Goal: Task Accomplishment & Management: Manage account settings

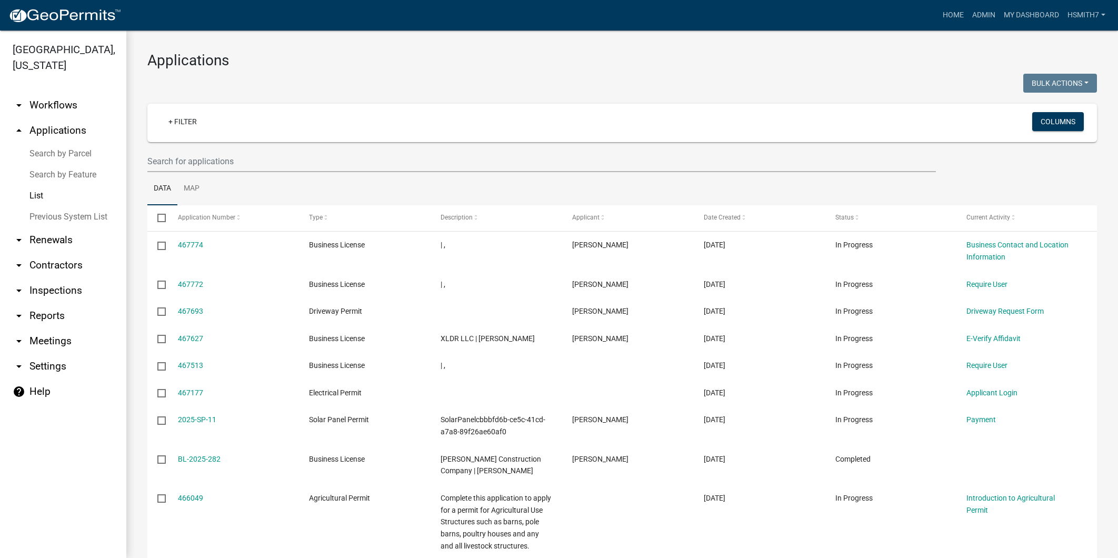
select select "3: 100"
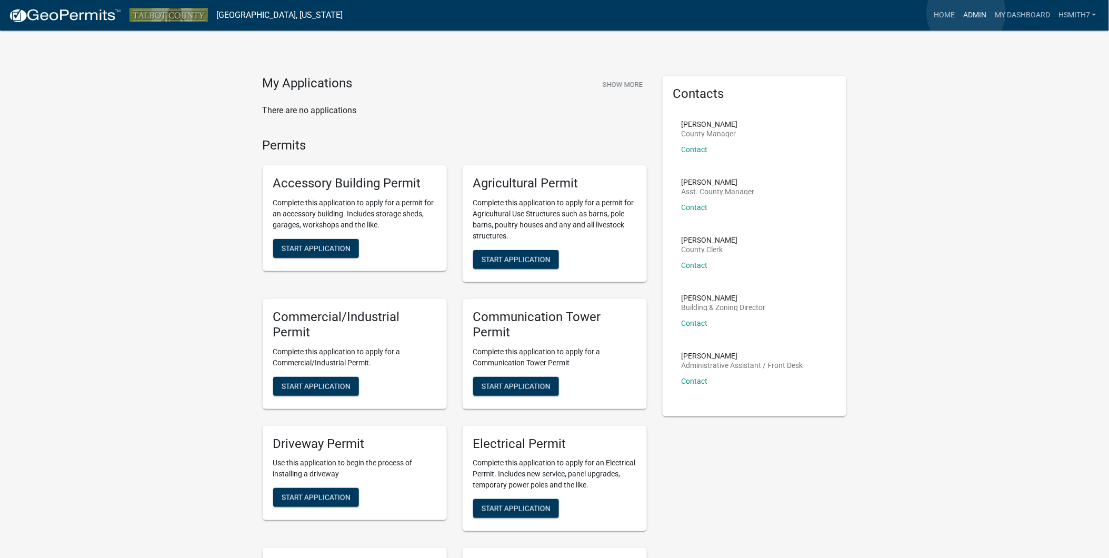
click at [967, 13] on link "Admin" at bounding box center [975, 15] width 32 height 20
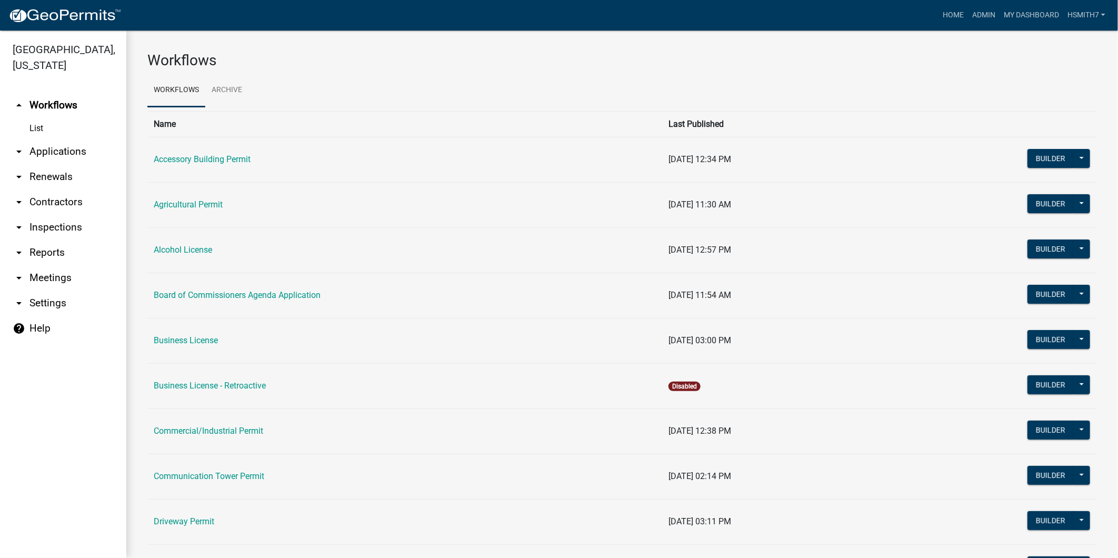
click at [76, 154] on link "arrow_drop_down Applications" at bounding box center [63, 151] width 126 height 25
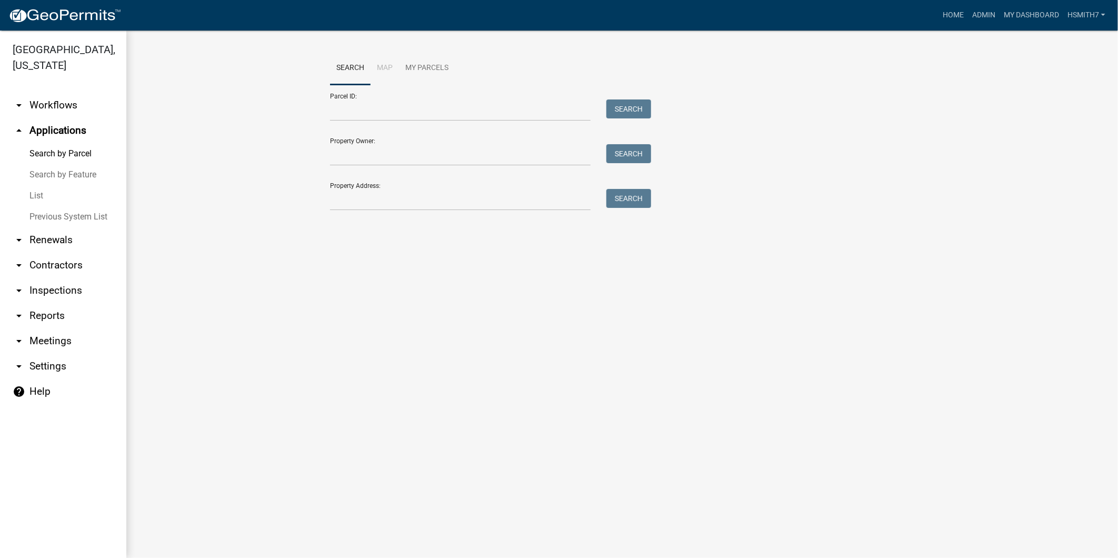
click at [37, 191] on link "List" at bounding box center [63, 195] width 126 height 21
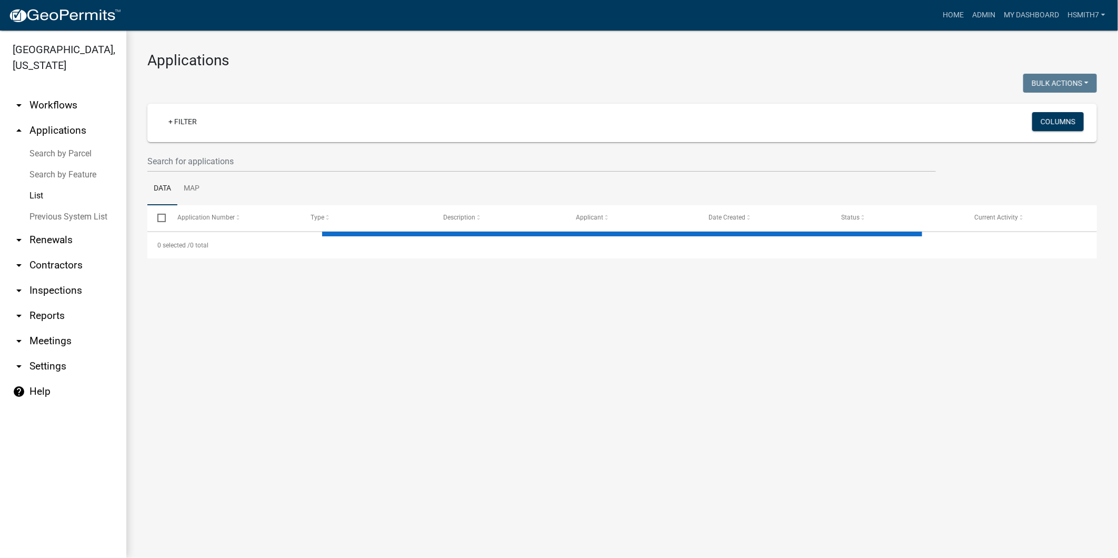
select select "3: 100"
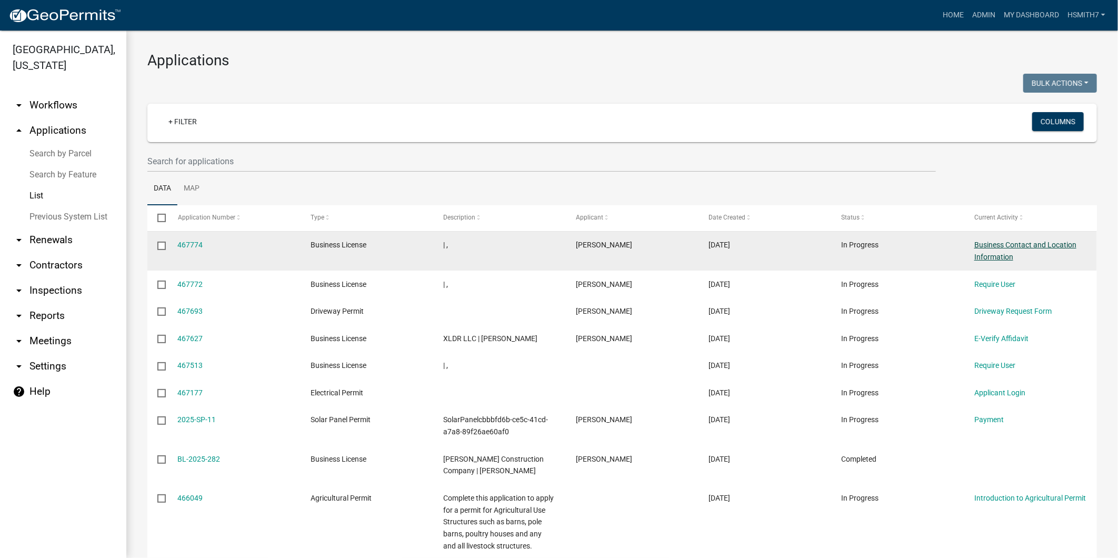
click at [998, 258] on link "Business Contact and Location Information" at bounding box center [1025, 251] width 102 height 21
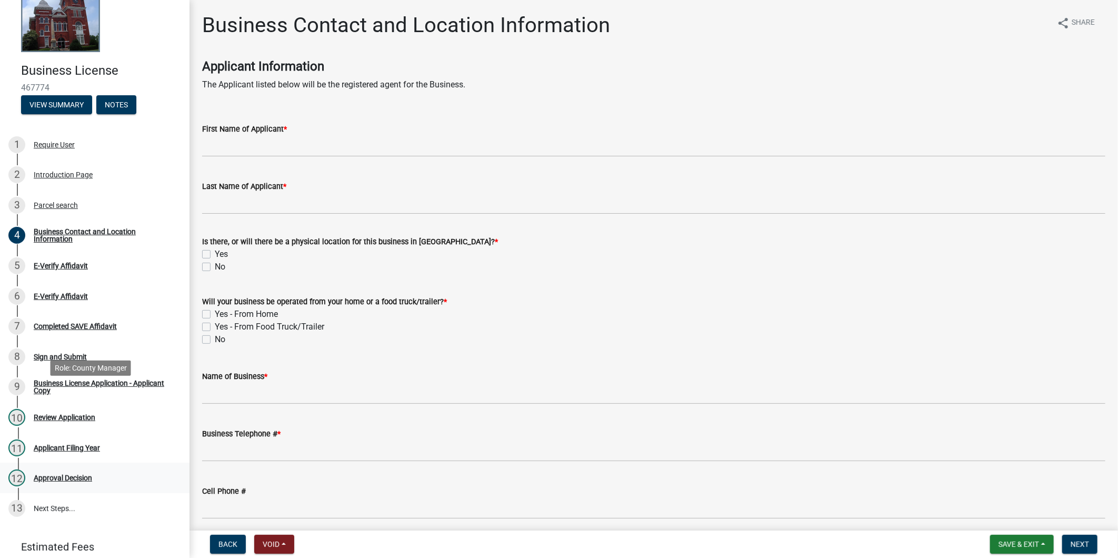
scroll to position [58, 0]
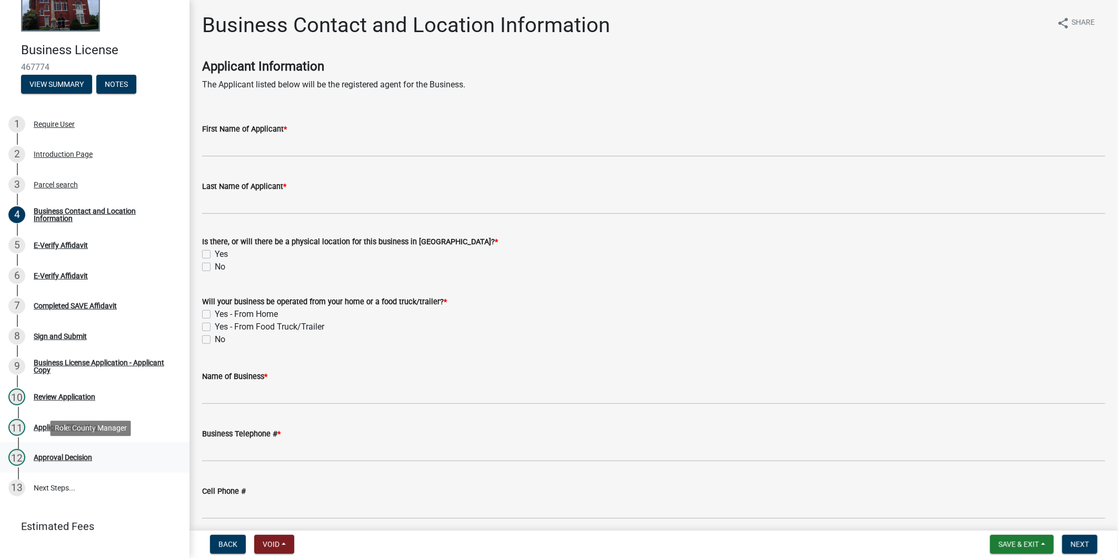
click at [74, 463] on div "12 Approval Decision" at bounding box center [90, 457] width 164 height 17
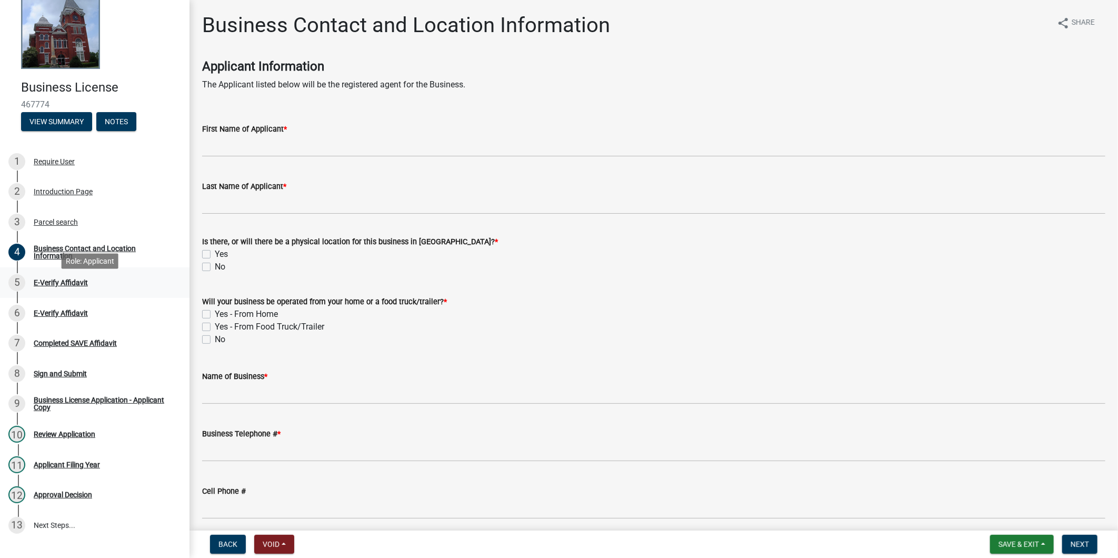
scroll to position [0, 0]
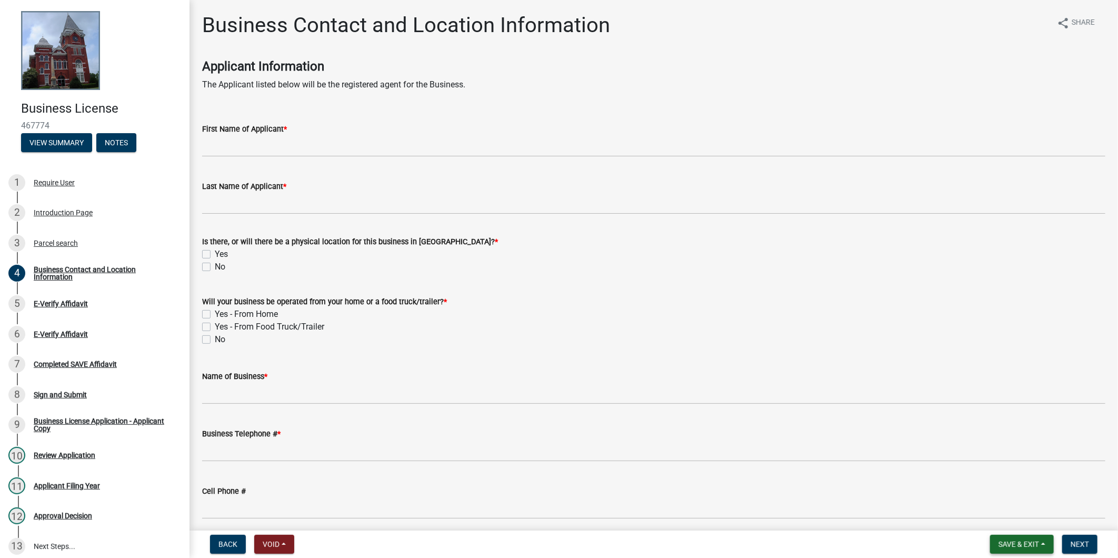
click at [1037, 535] on button "Save & Exit" at bounding box center [1022, 544] width 64 height 19
click at [1022, 519] on button "Save & Exit" at bounding box center [1012, 516] width 84 height 25
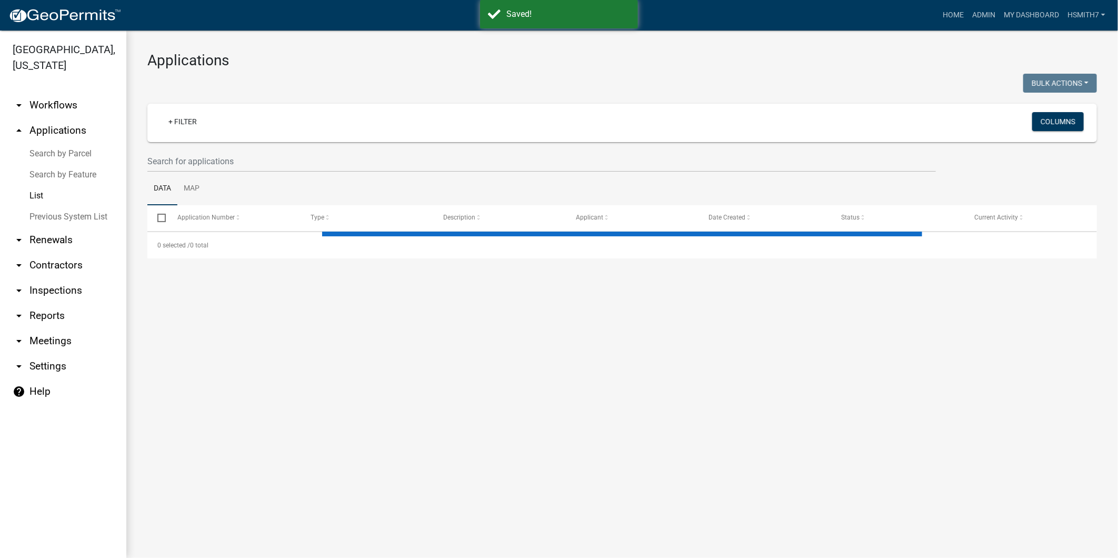
select select "3: 100"
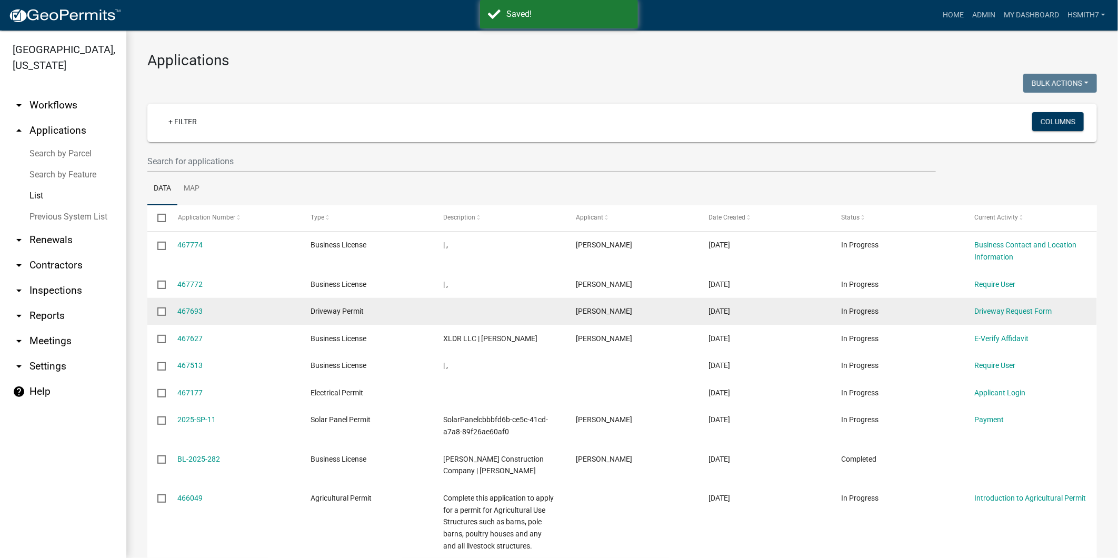
click at [970, 311] on datatable-body-cell "Driveway Request Form" at bounding box center [1030, 311] width 133 height 27
click at [987, 307] on link "Driveway Request Form" at bounding box center [1012, 311] width 77 height 8
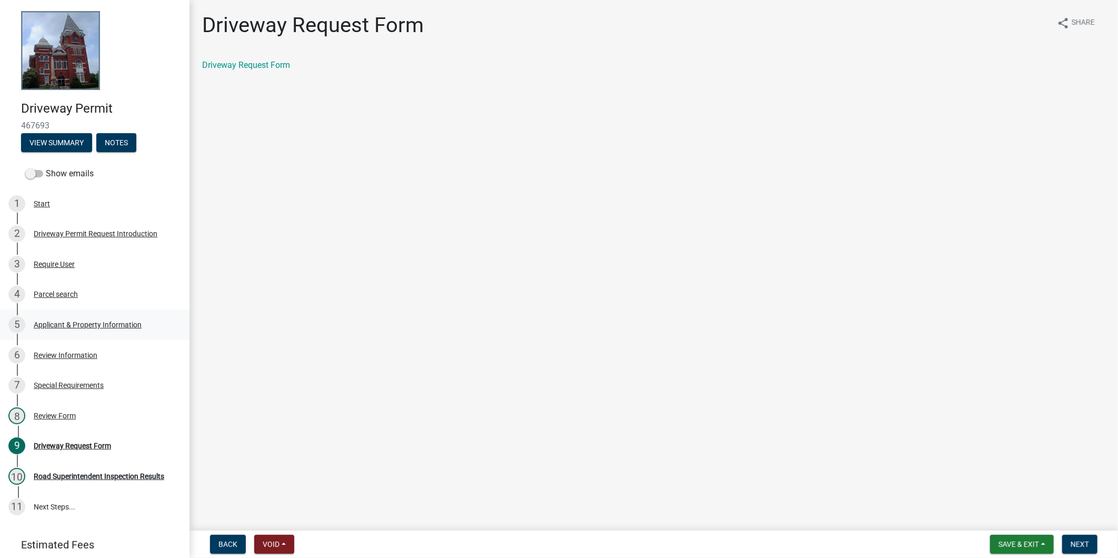
click at [85, 321] on div "Applicant & Property Information" at bounding box center [88, 324] width 108 height 7
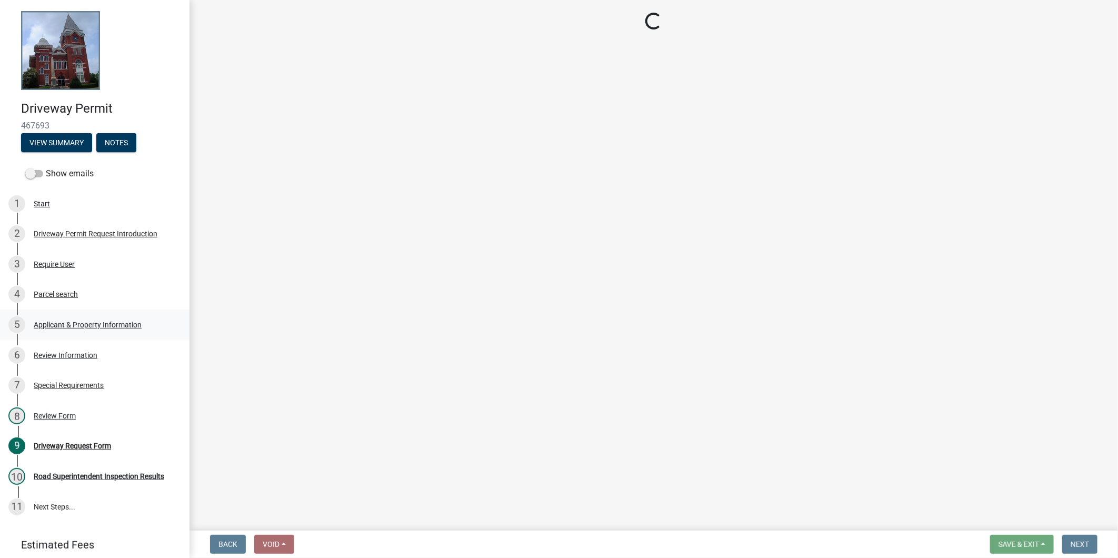
select select "c602aaab-e800-4d9c-b338-b796079a1e8d"
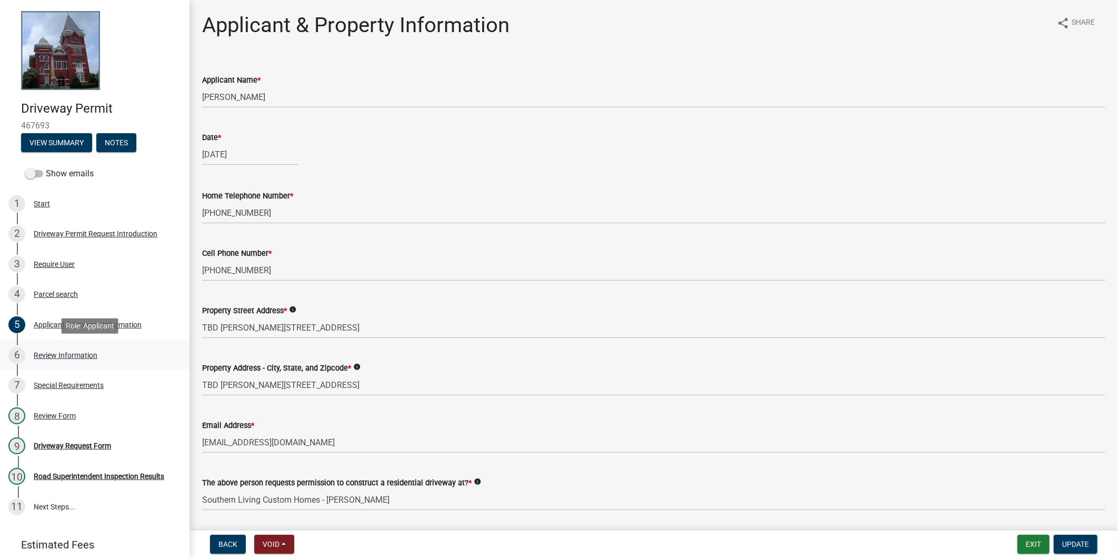
click at [91, 354] on div "Review Information" at bounding box center [66, 355] width 64 height 7
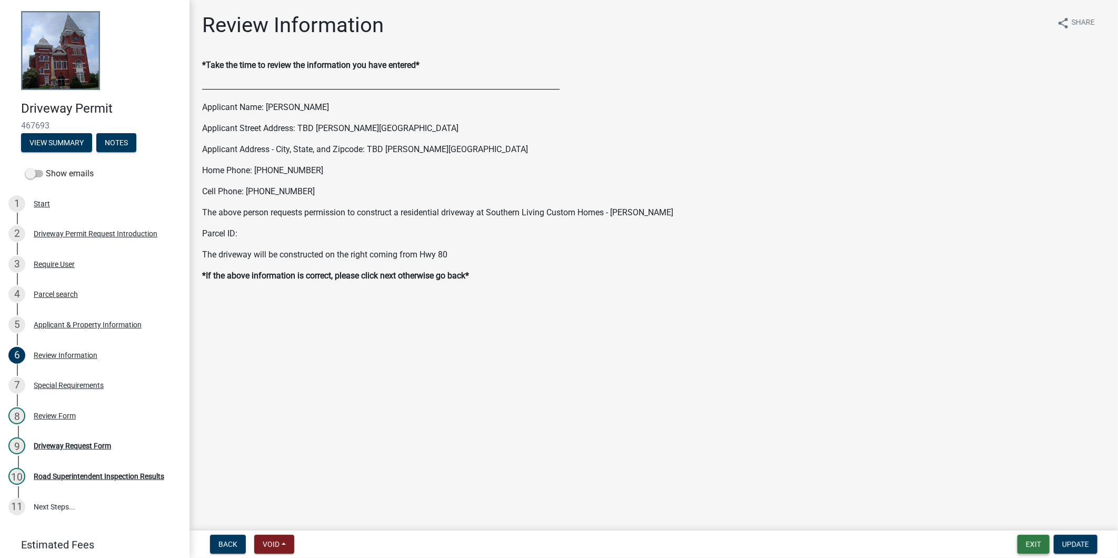
click at [1038, 544] on button "Exit" at bounding box center [1034, 544] width 32 height 19
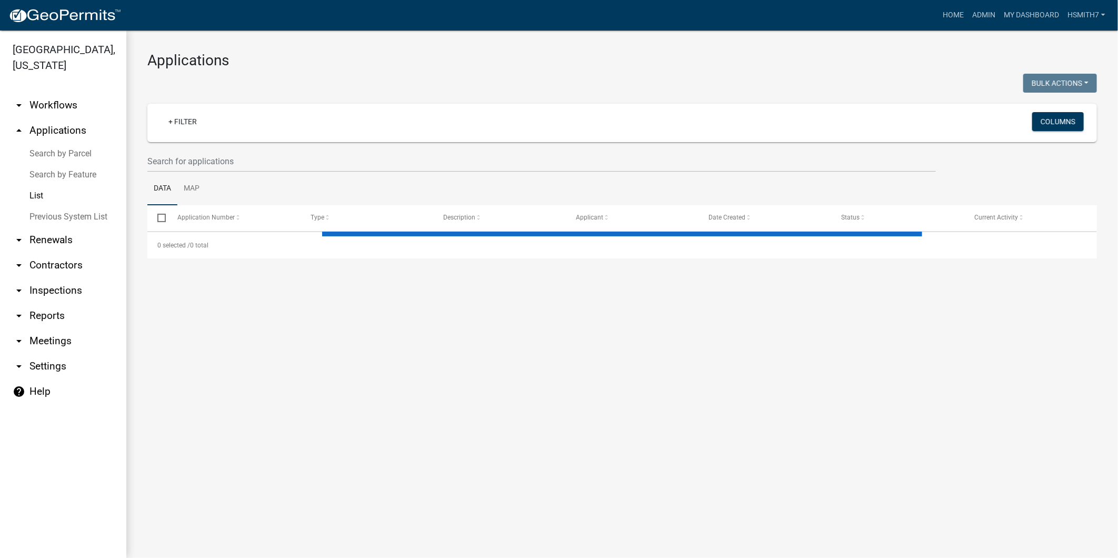
select select "3: 100"
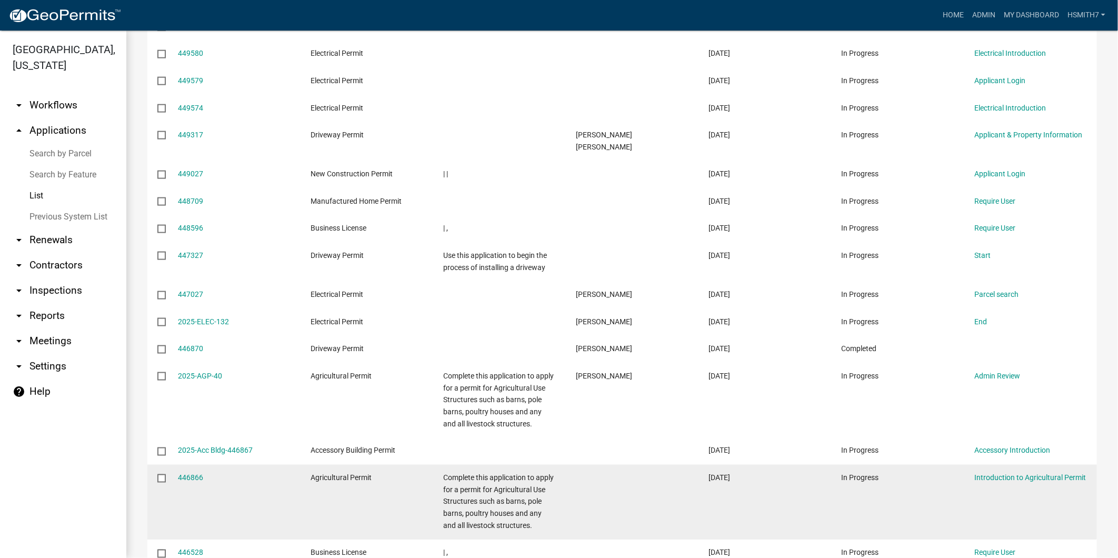
scroll to position [3379, 0]
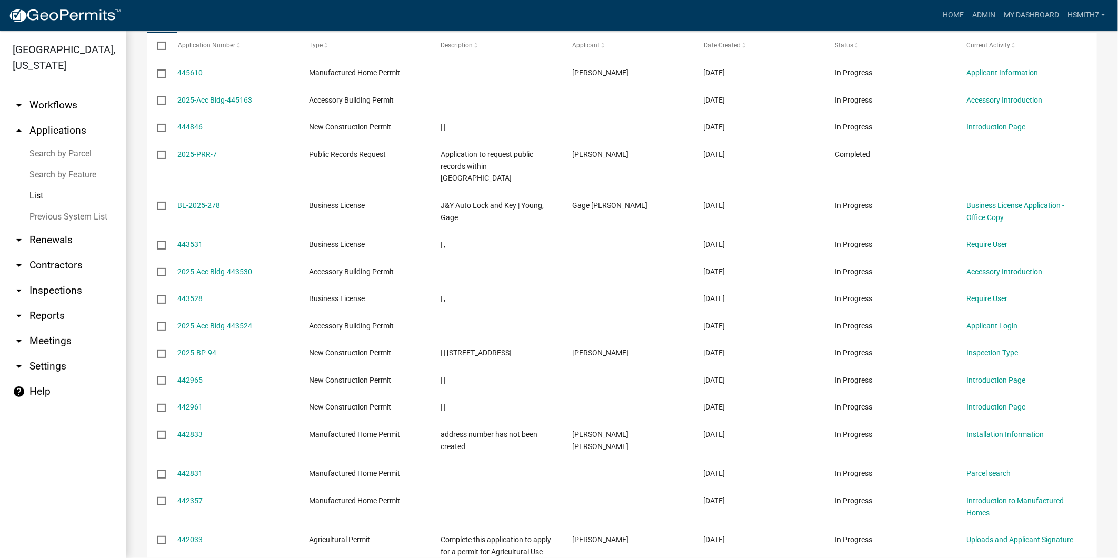
scroll to position [52, 0]
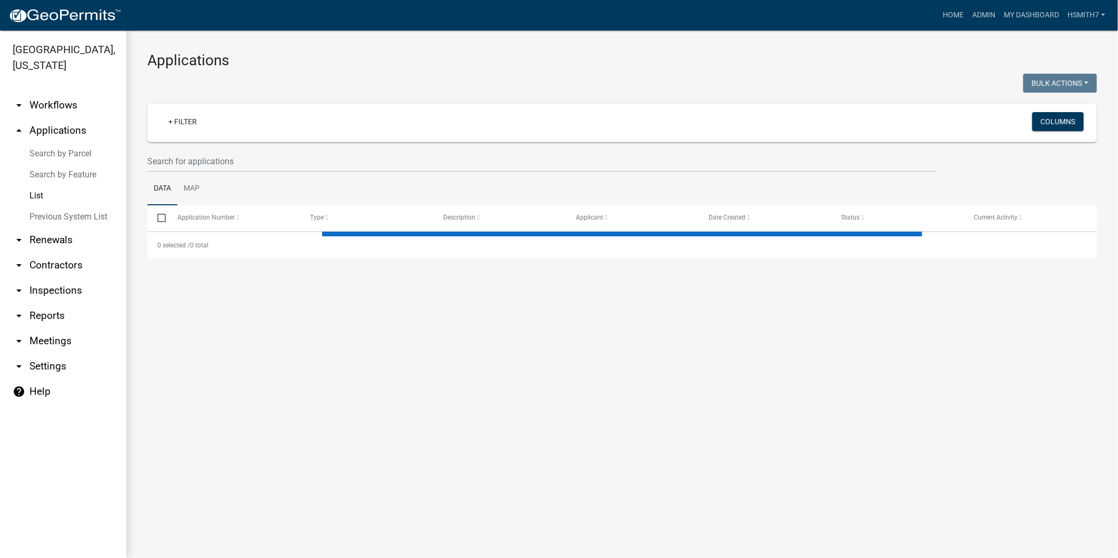
select select "3: 100"
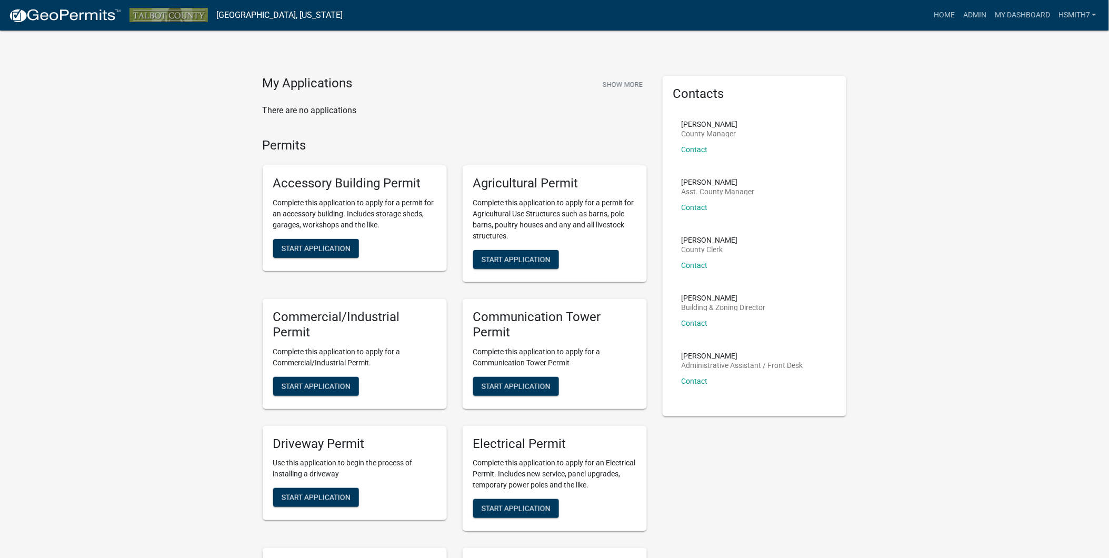
click at [988, 2] on nav "Talbot County, Georgia more_horiz Home Admin My Dashboard hsmith7 Admin Account…" at bounding box center [554, 15] width 1109 height 31
click at [973, 13] on link "Admin" at bounding box center [975, 15] width 32 height 20
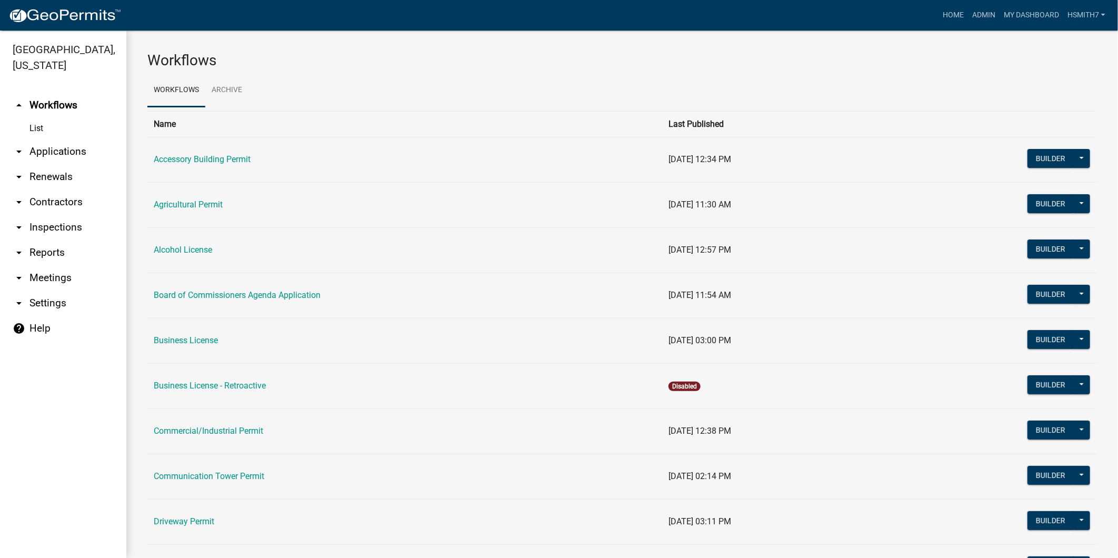
click at [43, 155] on link "arrow_drop_down Applications" at bounding box center [63, 151] width 126 height 25
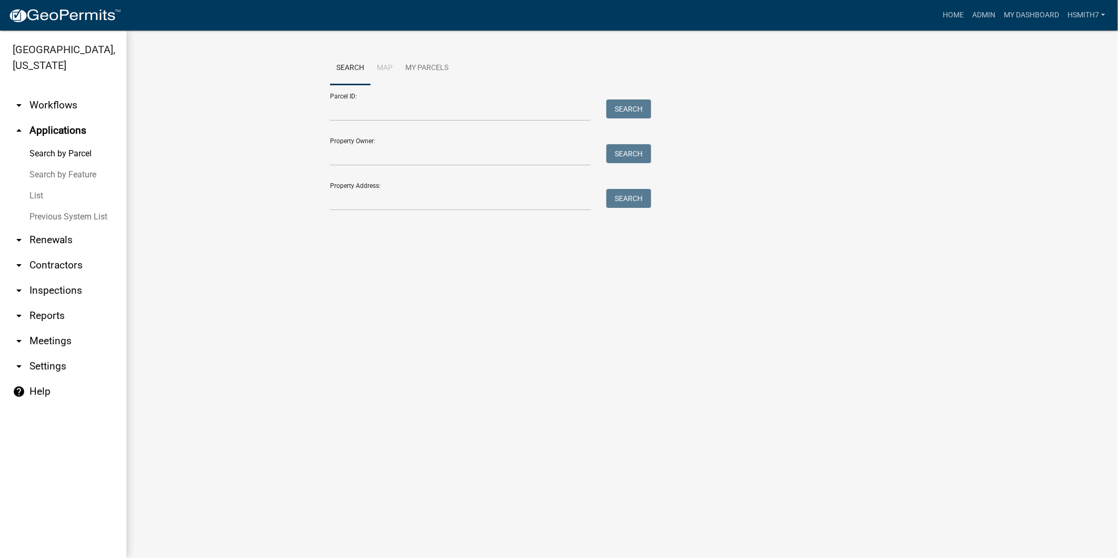
click at [37, 196] on link "List" at bounding box center [63, 195] width 126 height 21
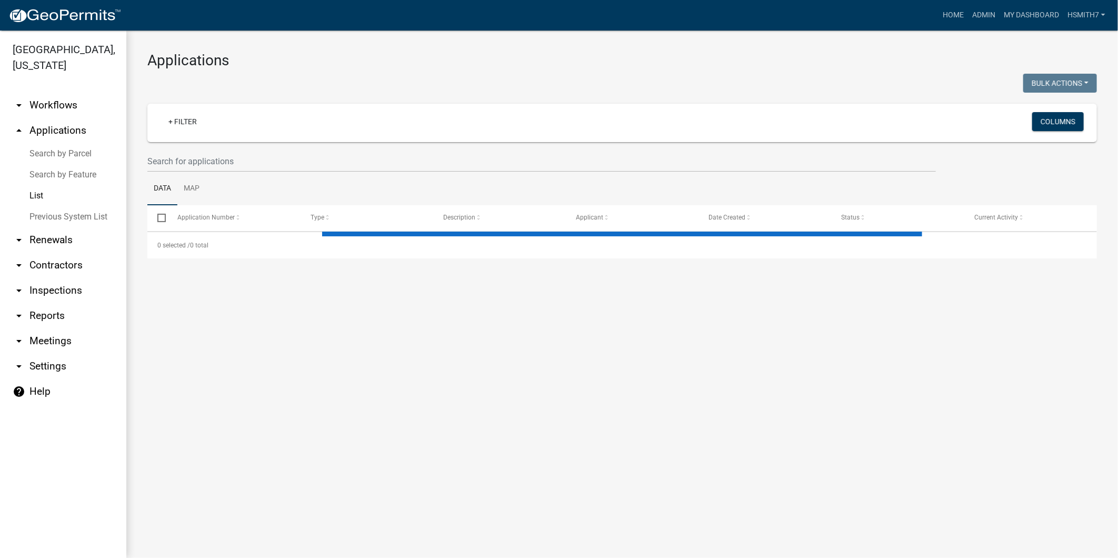
select select "3: 100"
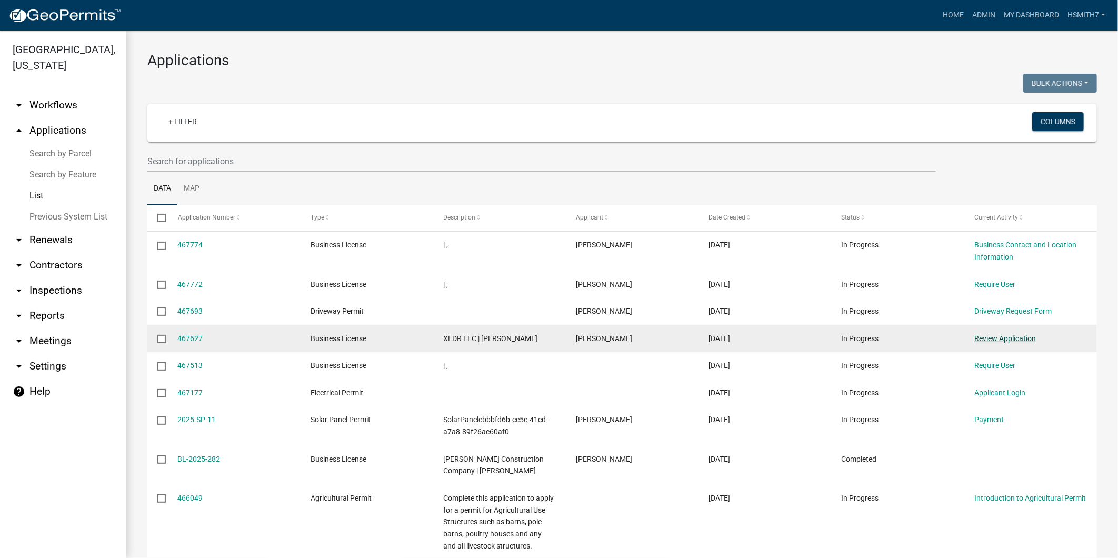
click at [1019, 335] on link "Review Application" at bounding box center [1005, 338] width 62 height 8
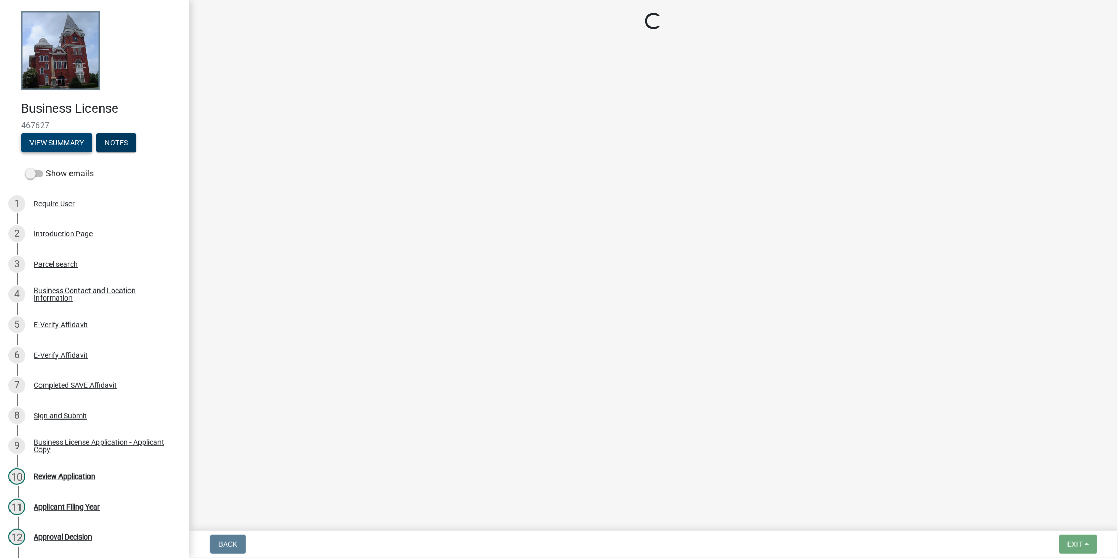
click at [55, 139] on button "View Summary" at bounding box center [56, 142] width 71 height 19
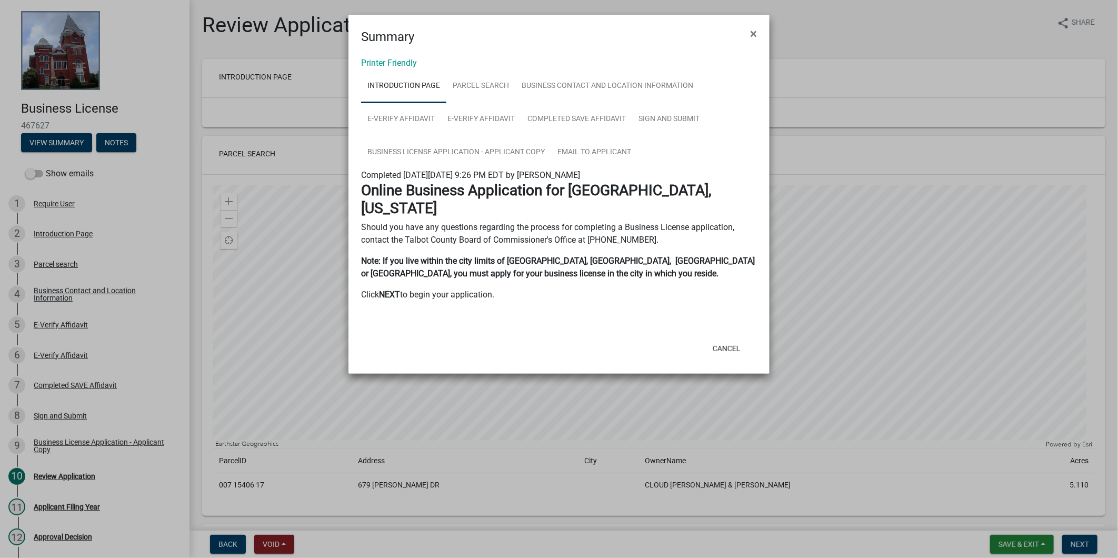
click at [394, 69] on link "Introduction Page" at bounding box center [403, 86] width 85 height 34
click at [393, 55] on div "Printer Friendly Introduction Page Parcel search Business Contact and Location …" at bounding box center [559, 190] width 421 height 289
click at [393, 62] on link "Printer Friendly" at bounding box center [389, 63] width 56 height 10
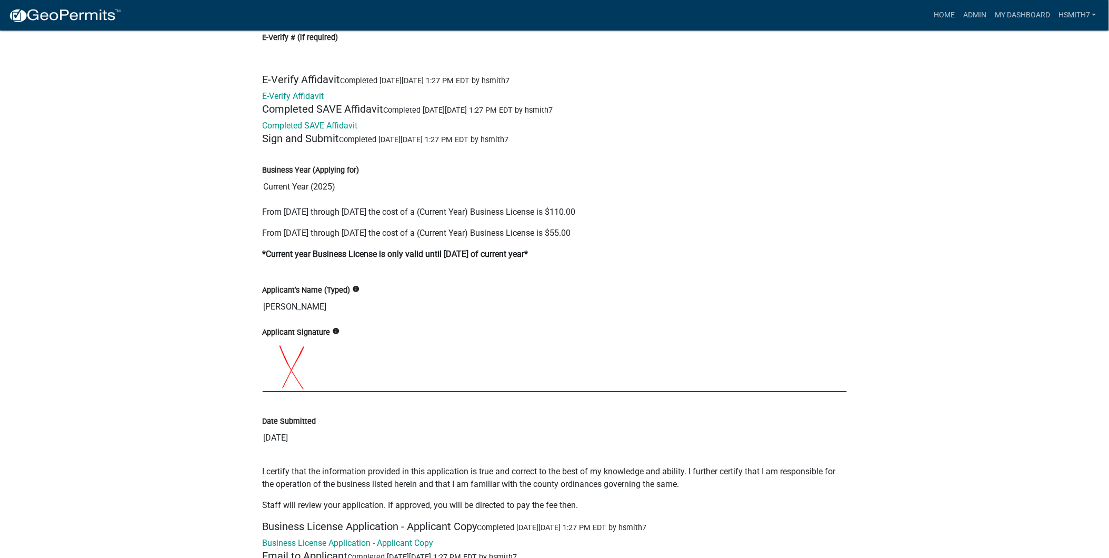
scroll to position [2456, 0]
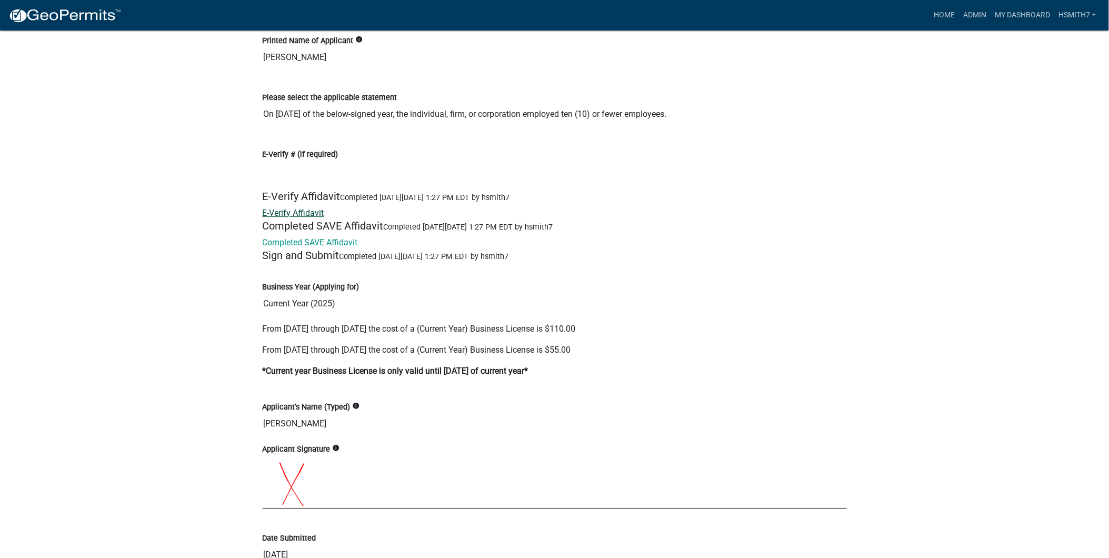
click at [311, 216] on link "E-Verify Affidavit" at bounding box center [294, 213] width 62 height 10
click at [297, 244] on link "Completed SAVE Affidavit" at bounding box center [310, 242] width 95 height 10
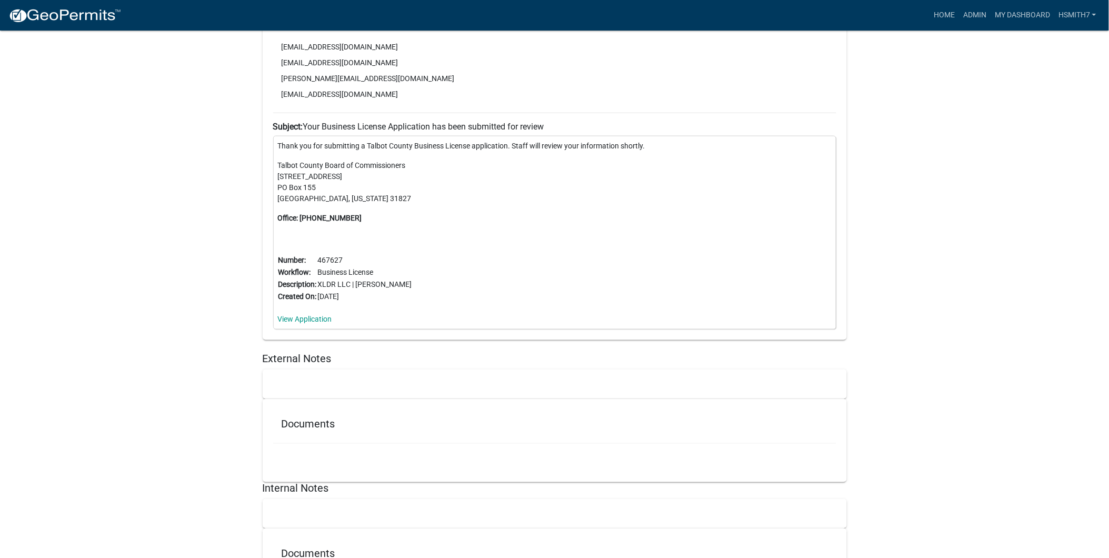
scroll to position [3328, 0]
